Goal: Task Accomplishment & Management: Manage account settings

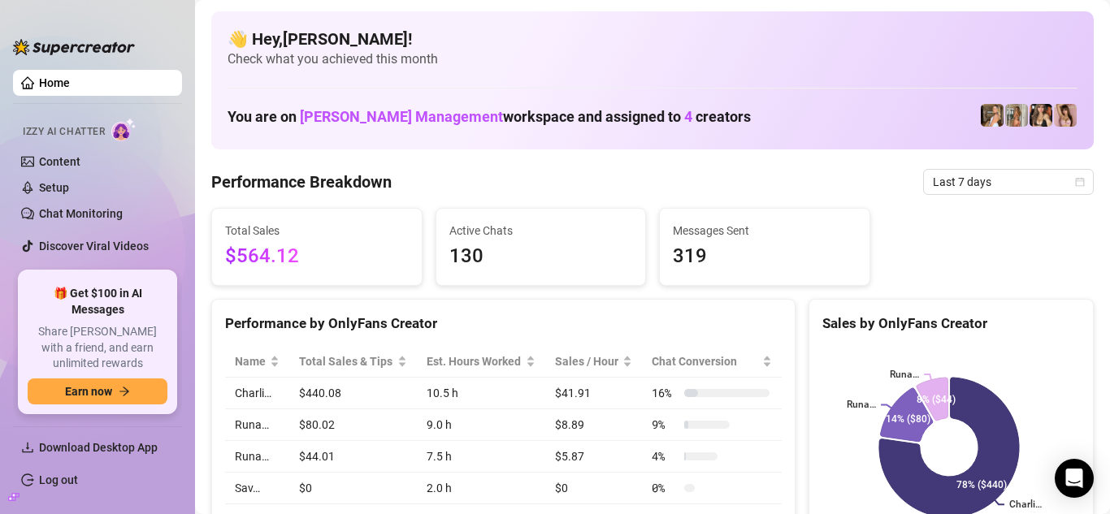
click at [103, 506] on aside "Home Izzy AI Chatter Content Setup Chat Monitoring Discover Viral Videos Settin…" at bounding box center [97, 257] width 195 height 514
click at [78, 486] on link "Log out" at bounding box center [58, 480] width 39 height 13
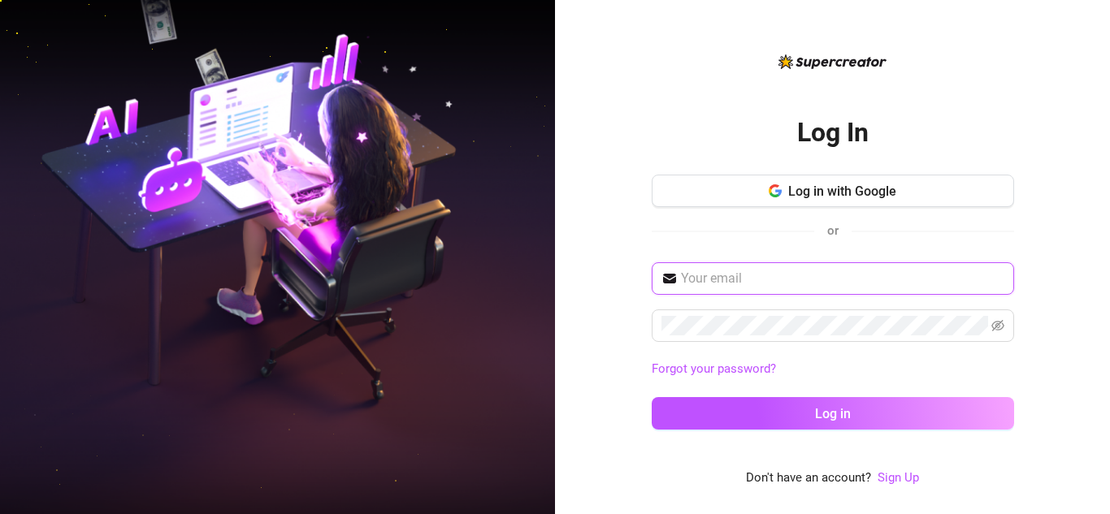
type input "[EMAIL_ADDRESS][DOMAIN_NAME]"
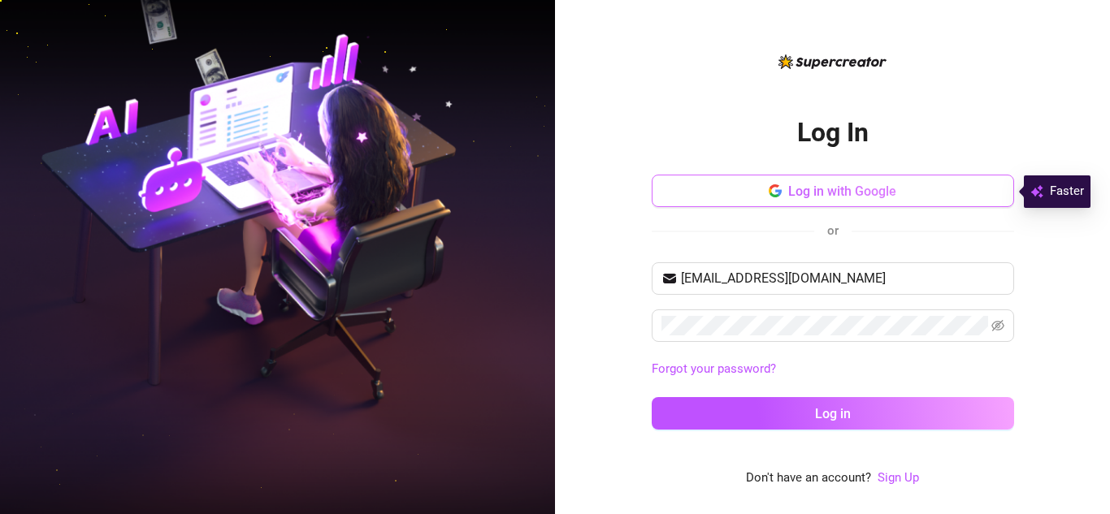
click at [852, 191] on span "Log in with Google" at bounding box center [842, 191] width 108 height 15
